Goal: Information Seeking & Learning: Learn about a topic

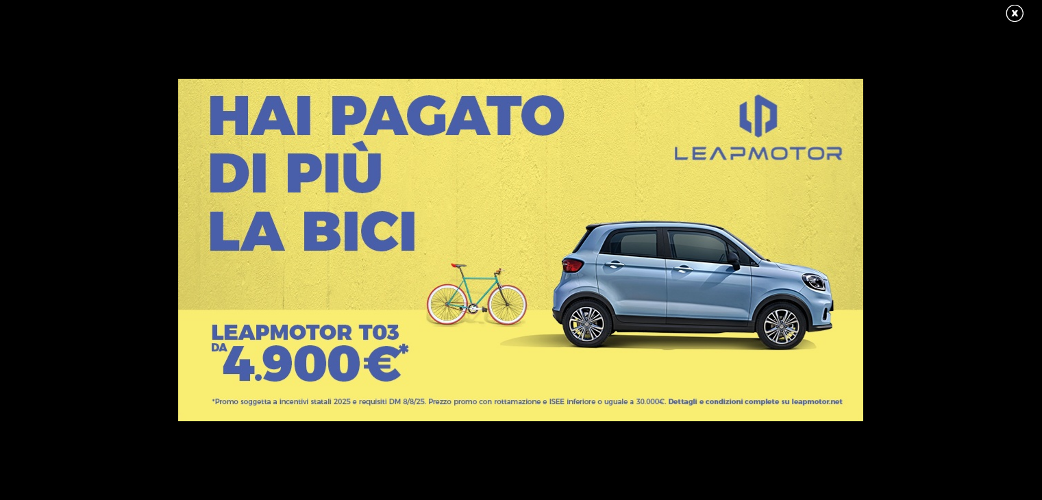
click at [1017, 12] on link at bounding box center [1021, 13] width 34 height 21
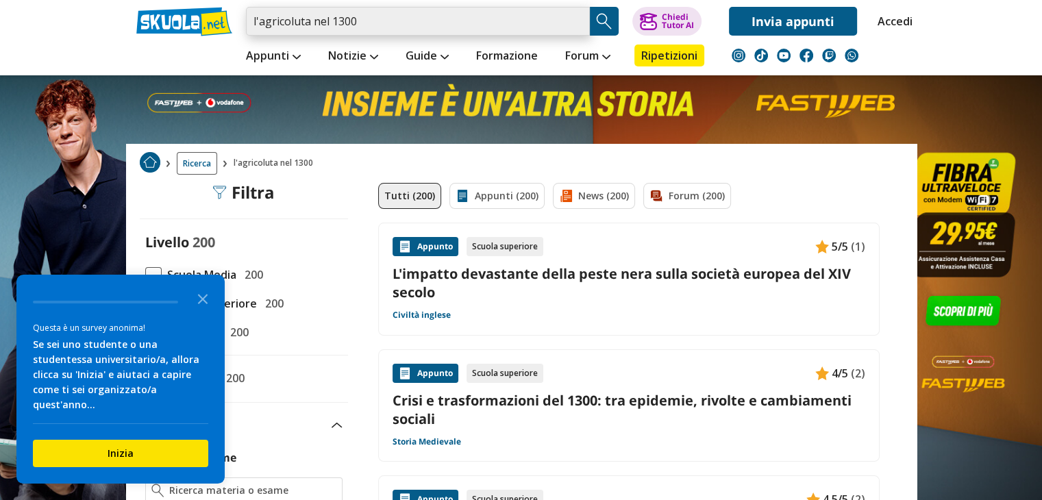
click at [299, 23] on input "l'agricoluta nel 1300" at bounding box center [418, 21] width 344 height 29
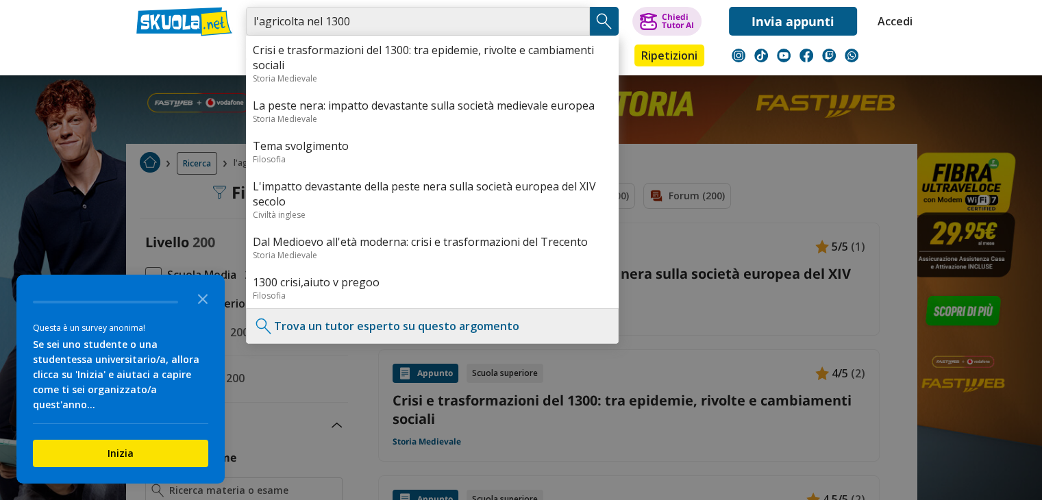
click at [299, 23] on input "l'agricolta nel 1300" at bounding box center [418, 21] width 344 height 29
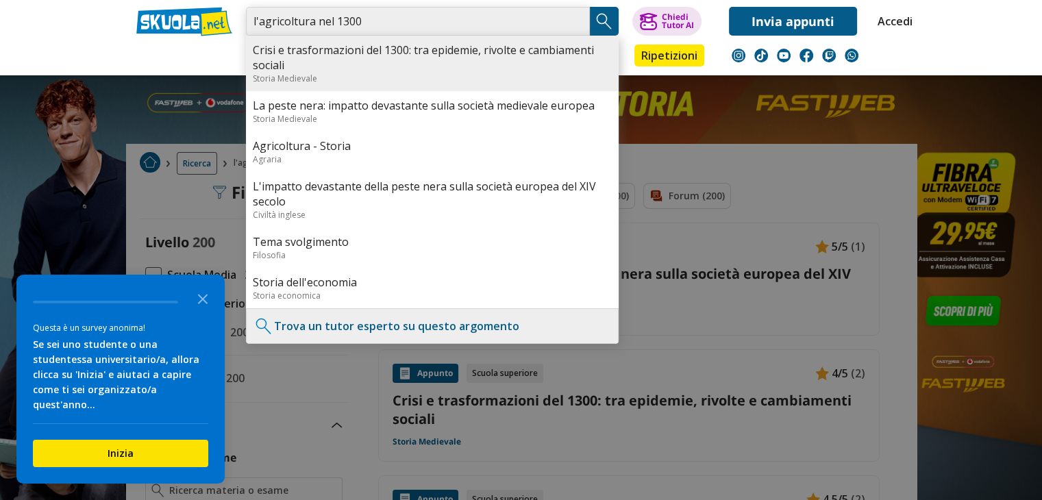
type input "l'agricoltura nel 1300"
click at [515, 53] on link "Crisi e trasformazioni del 1300: tra epidemie, rivolte e cambiamenti sociali" at bounding box center [432, 57] width 359 height 30
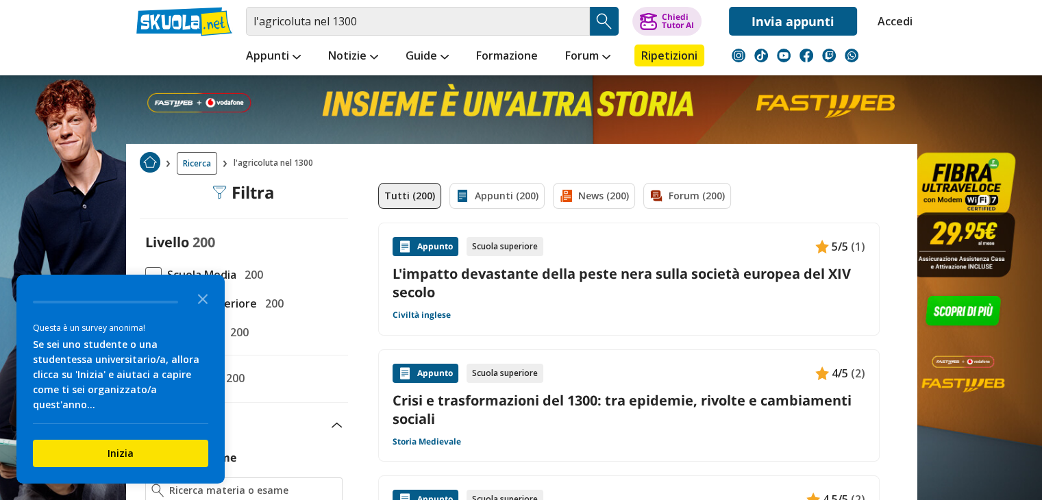
drag, startPoint x: 203, startPoint y: 316, endPoint x: 518, endPoint y: 336, distance: 315.1
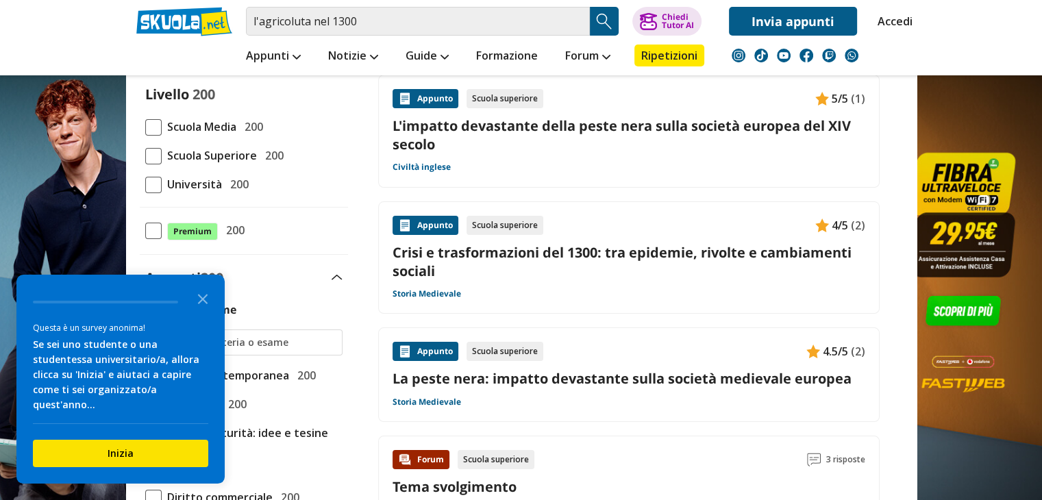
scroll to position [148, 0]
click at [427, 216] on div "Appunto" at bounding box center [426, 225] width 66 height 19
